Goal: Check status: Check status

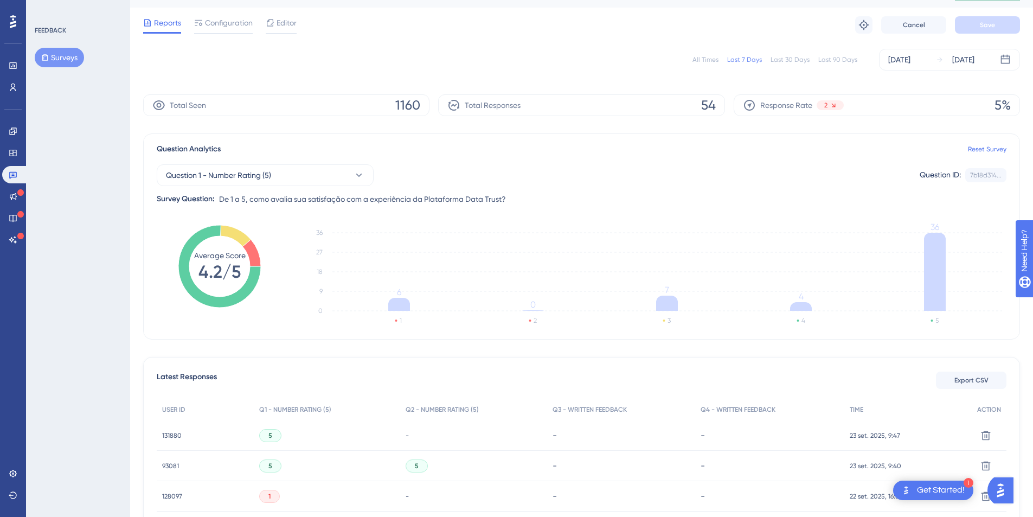
click at [710, 60] on div "All Times" at bounding box center [706, 59] width 26 height 9
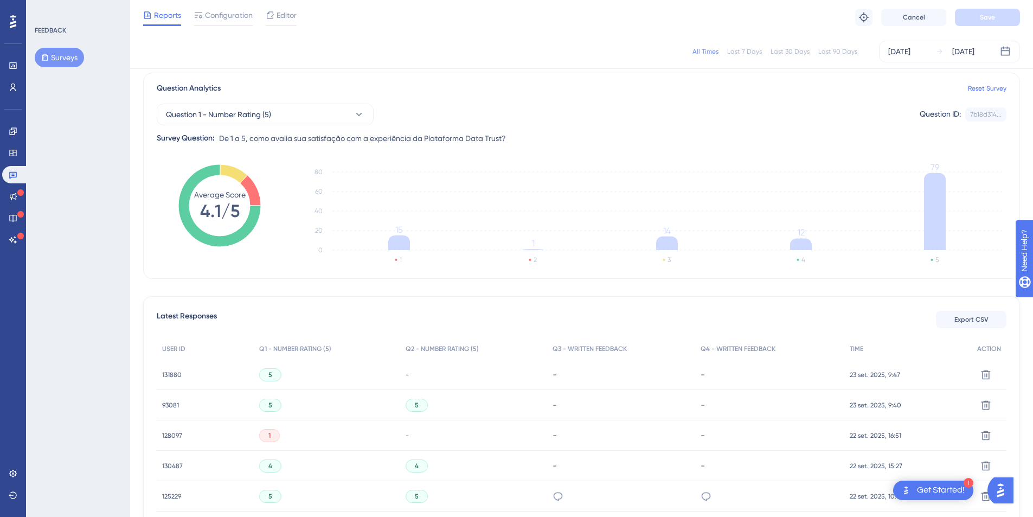
scroll to position [107, 0]
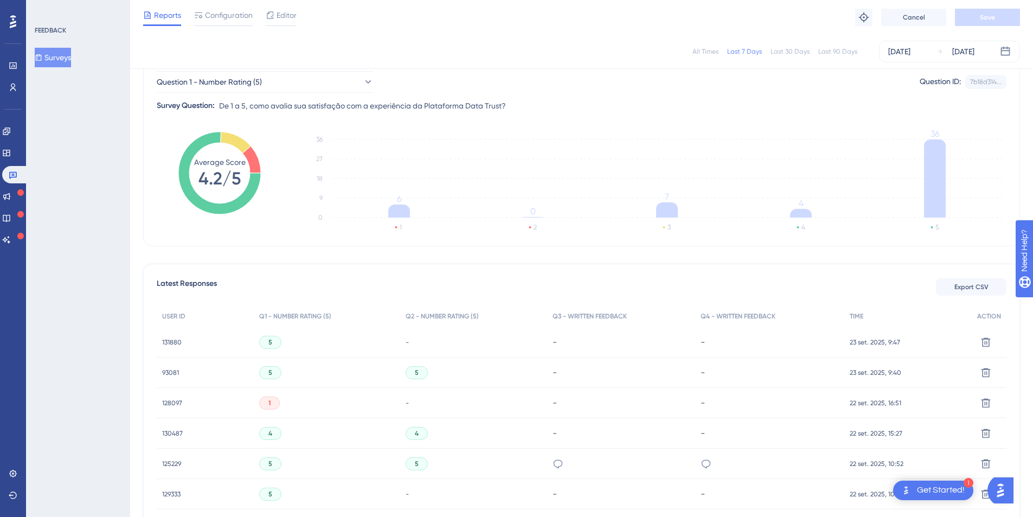
click at [709, 53] on div "All Times" at bounding box center [706, 51] width 26 height 9
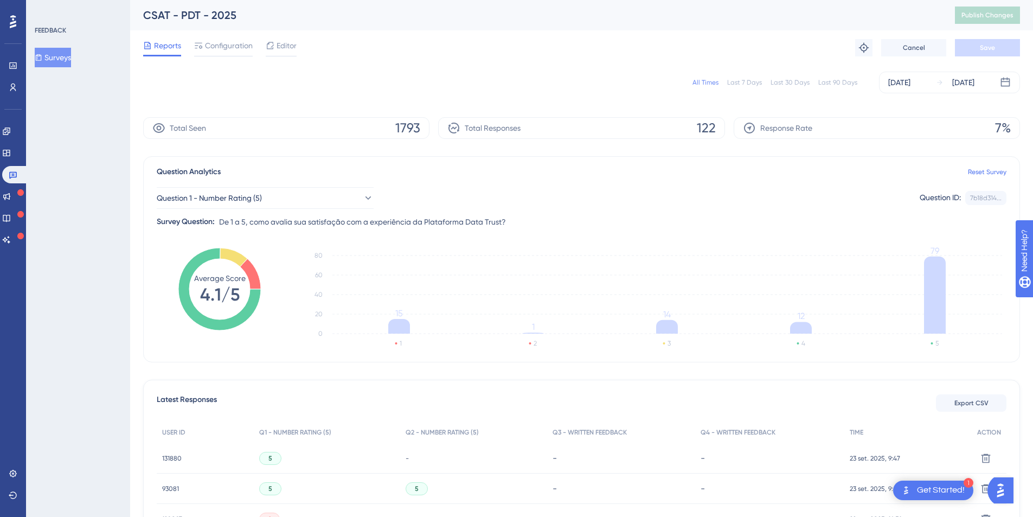
click at [251, 183] on div "Question 1 - Number Rating (5) Question ID: 7b18d314... Copy Survey Question: D…" at bounding box center [582, 203] width 850 height 50
click at [247, 196] on span "Question 1 - Number Rating (5)" at bounding box center [209, 197] width 105 height 13
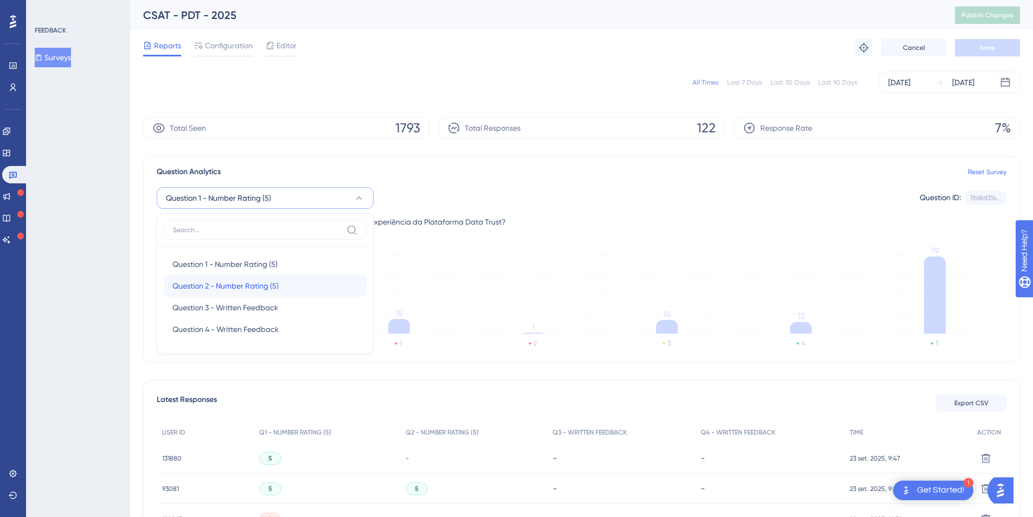
click at [225, 283] on span "Question 2 - Number Rating (5)" at bounding box center [225, 285] width 106 height 13
